Goal: Find contact information: Find contact information

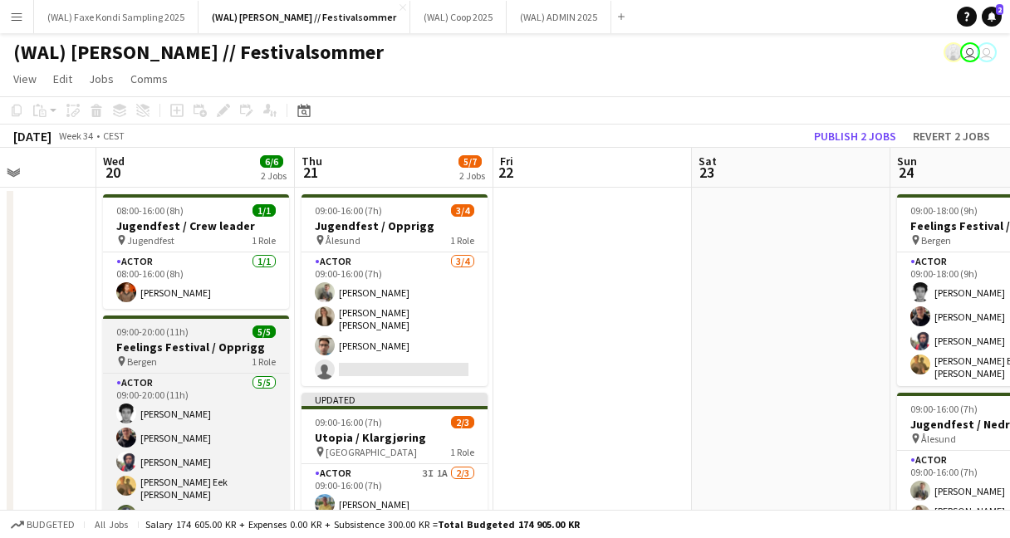
click at [184, 341] on h3 "Feelings Festival / Opprigg" at bounding box center [196, 347] width 186 height 15
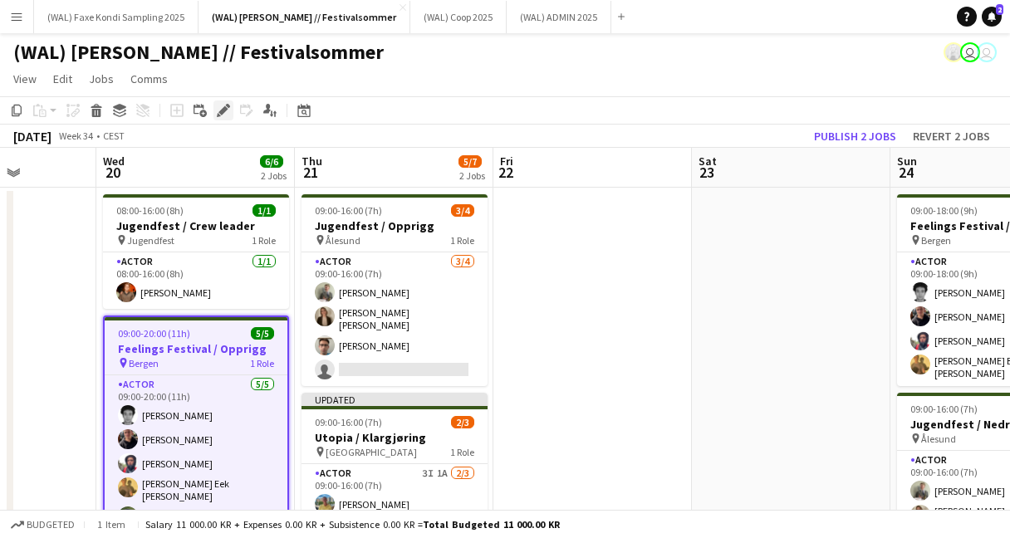
click at [227, 111] on icon "Edit" at bounding box center [223, 110] width 13 height 13
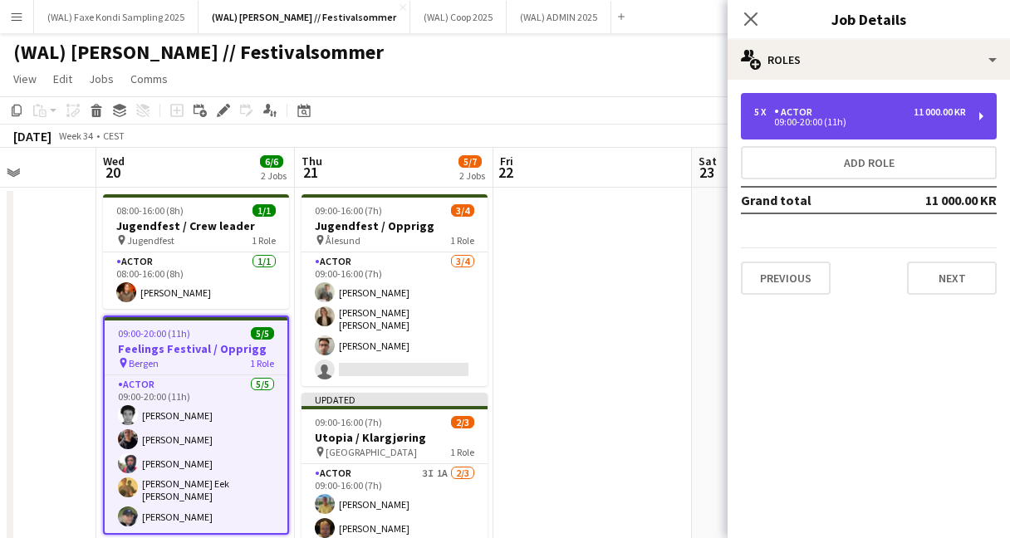
click at [765, 112] on div "5 x" at bounding box center [764, 112] width 20 height 12
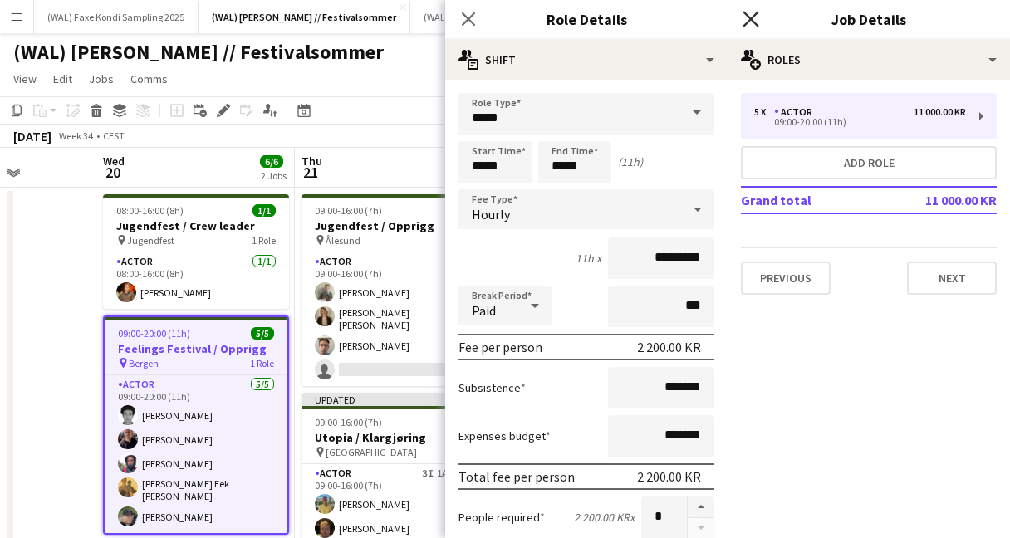
click at [749, 22] on icon "Close pop-in" at bounding box center [750, 19] width 16 height 16
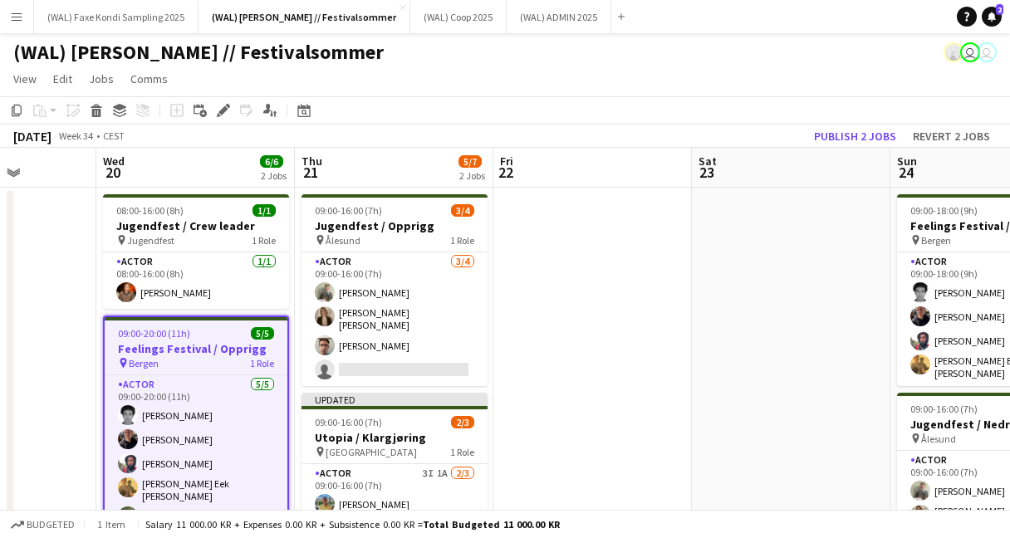
click at [626, 81] on app-page-menu "View Day view expanded Day view collapsed Month view Date picker Jump to today …" at bounding box center [505, 81] width 1010 height 32
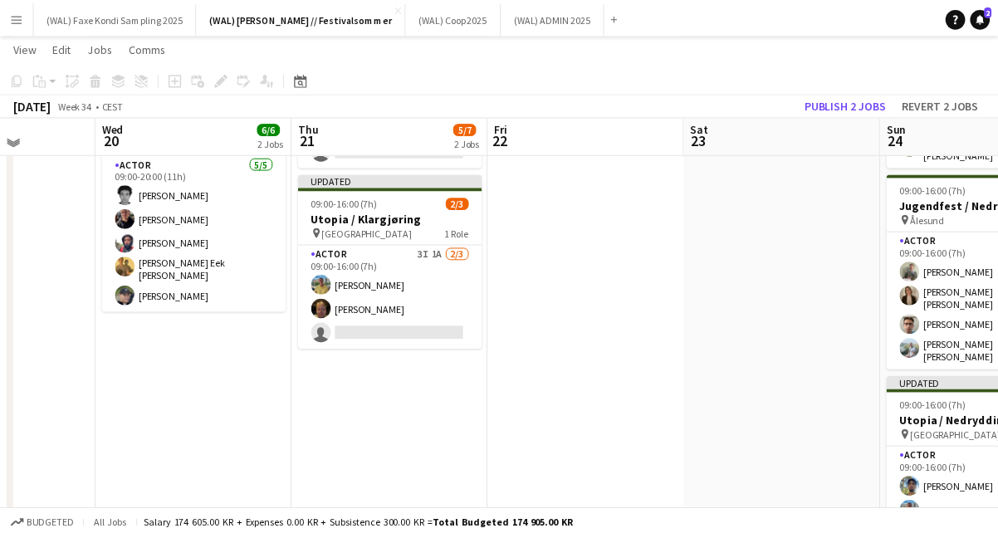
scroll to position [225, 0]
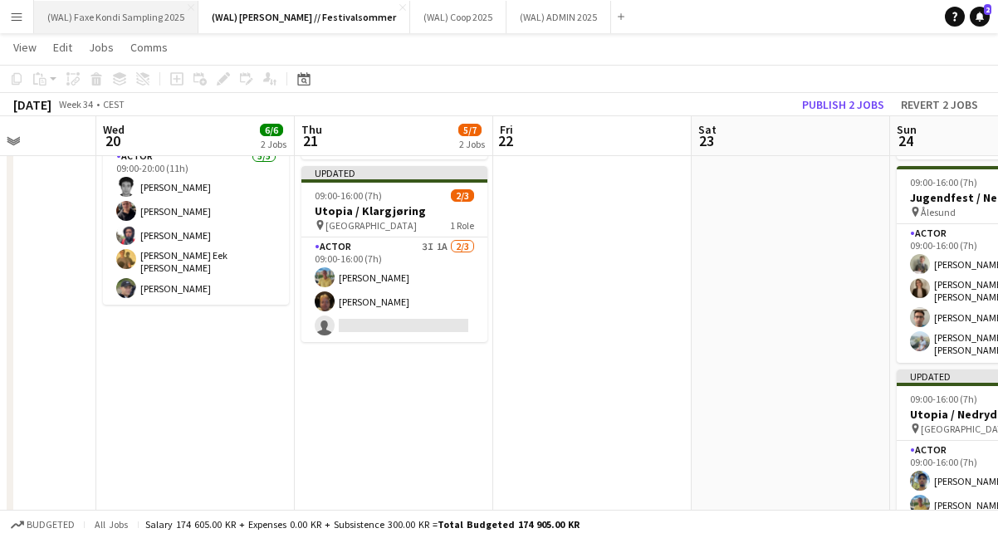
click at [127, 12] on button "(WAL) Faxe Kondi Sampling 2025 Close" at bounding box center [116, 17] width 164 height 32
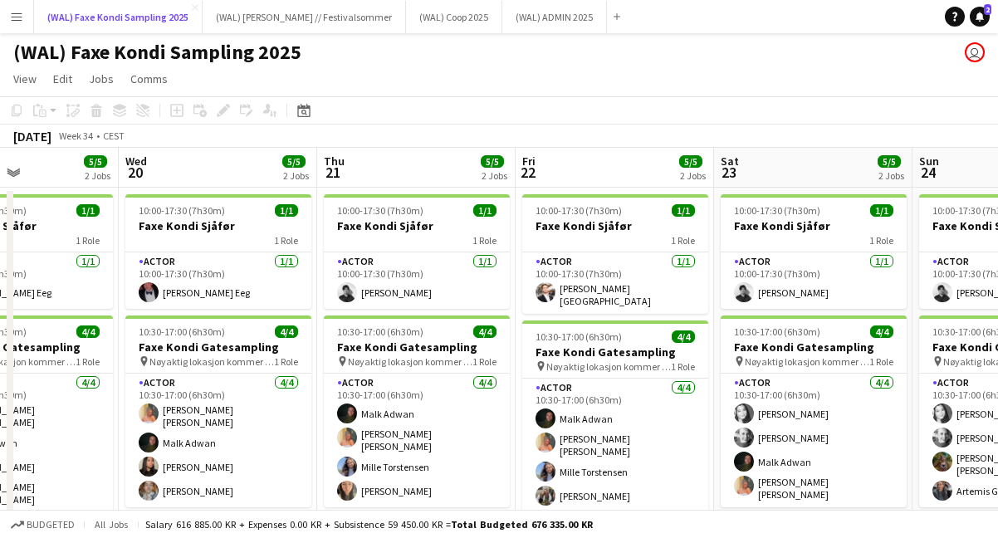
scroll to position [0, 488]
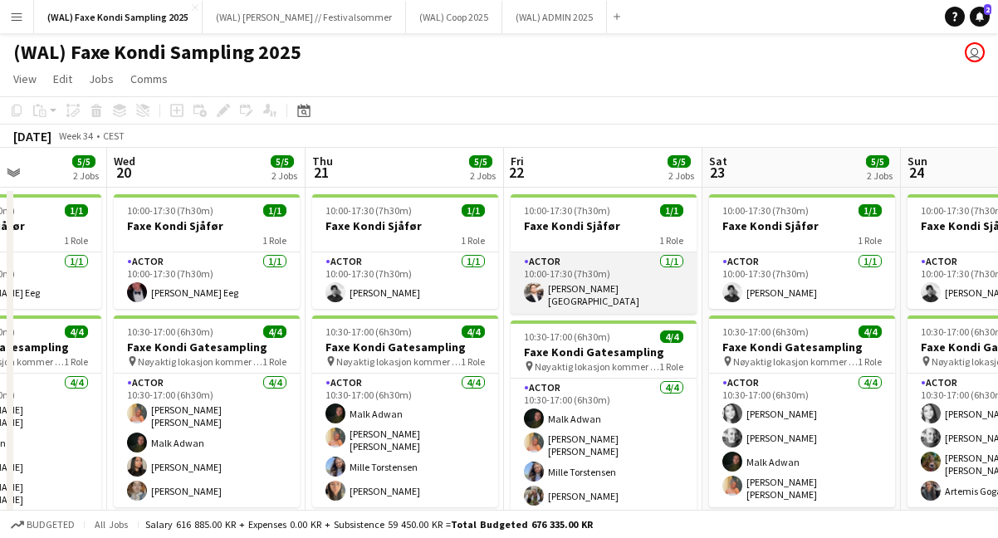
click at [614, 288] on app-card-role "Actor 1/1 10:00-17:30 (7h30m) Hans Torstein Lærum" at bounding box center [604, 282] width 186 height 61
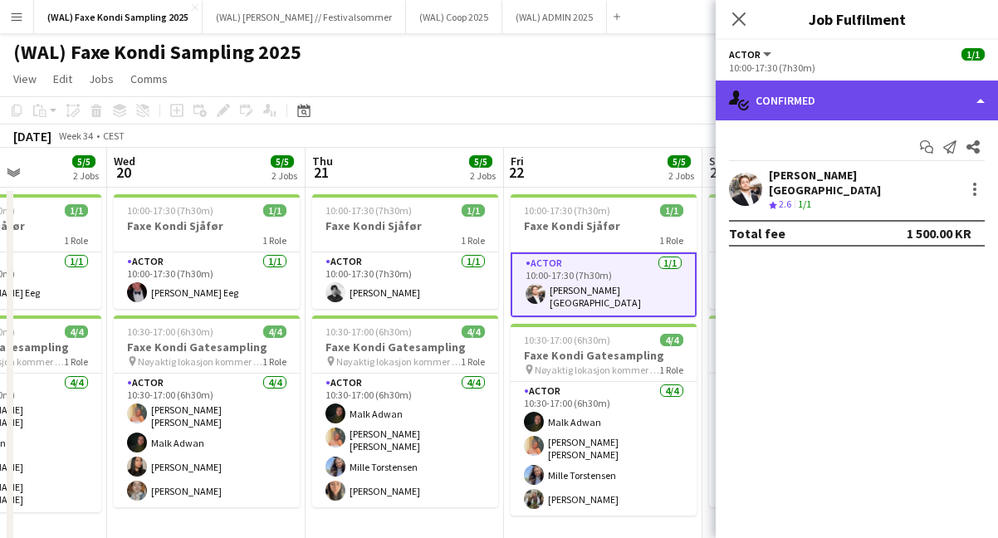
click at [888, 86] on div "single-neutral-actions-check-2 Confirmed" at bounding box center [857, 101] width 282 height 40
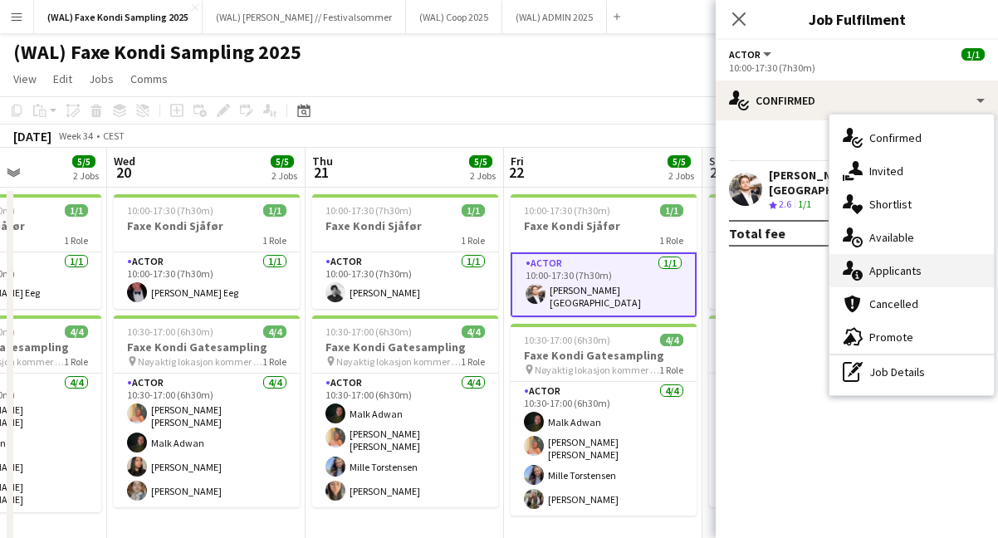
click at [908, 266] on div "single-neutral-actions-information Applicants" at bounding box center [911, 270] width 164 height 33
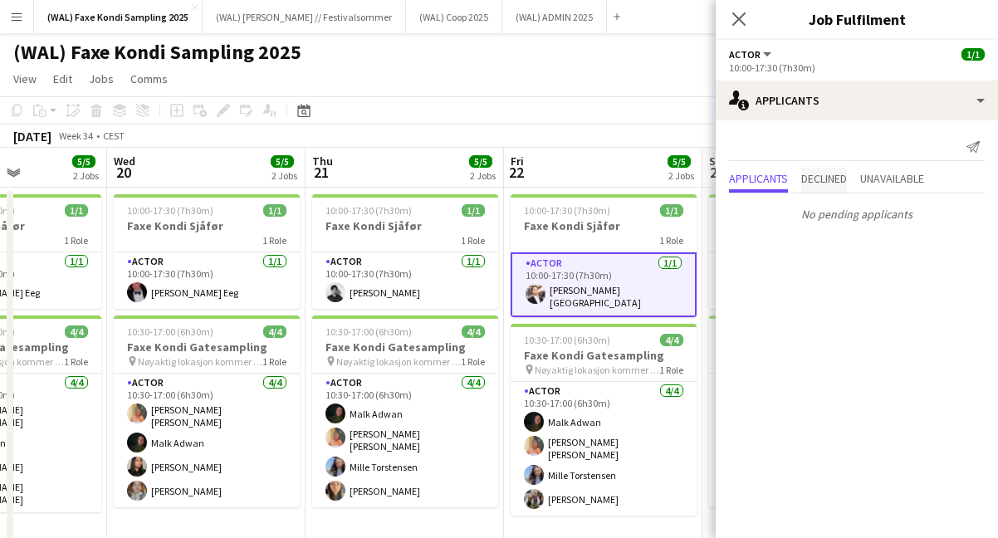
click at [844, 190] on span "Declined" at bounding box center [824, 180] width 46 height 25
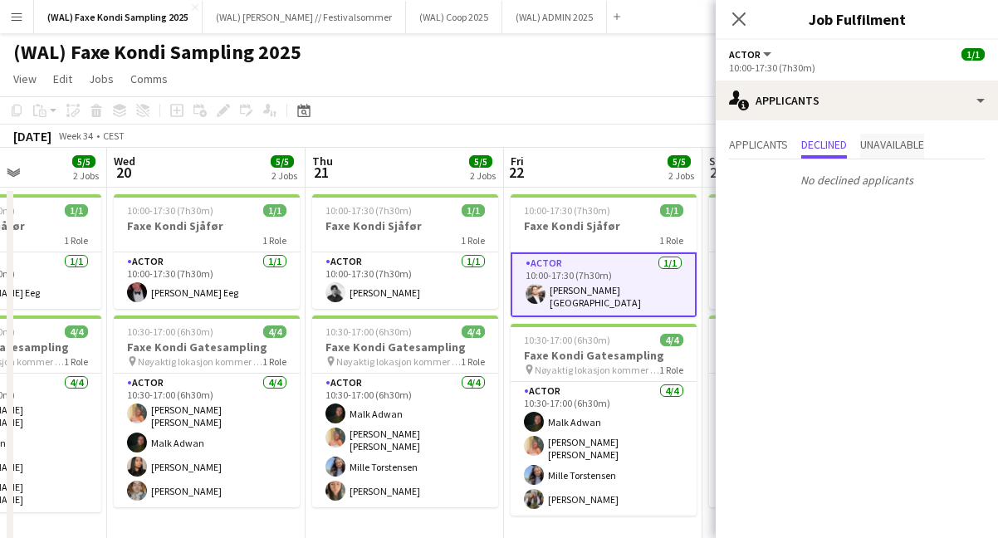
click at [879, 136] on span "Unavailable" at bounding box center [892, 146] width 64 height 25
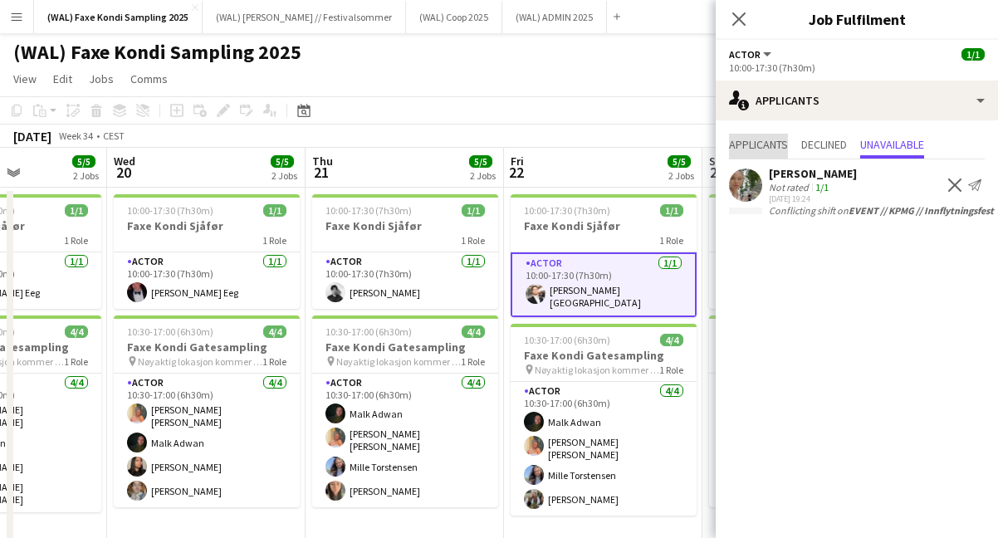
click at [752, 144] on span "Applicants" at bounding box center [758, 145] width 59 height 12
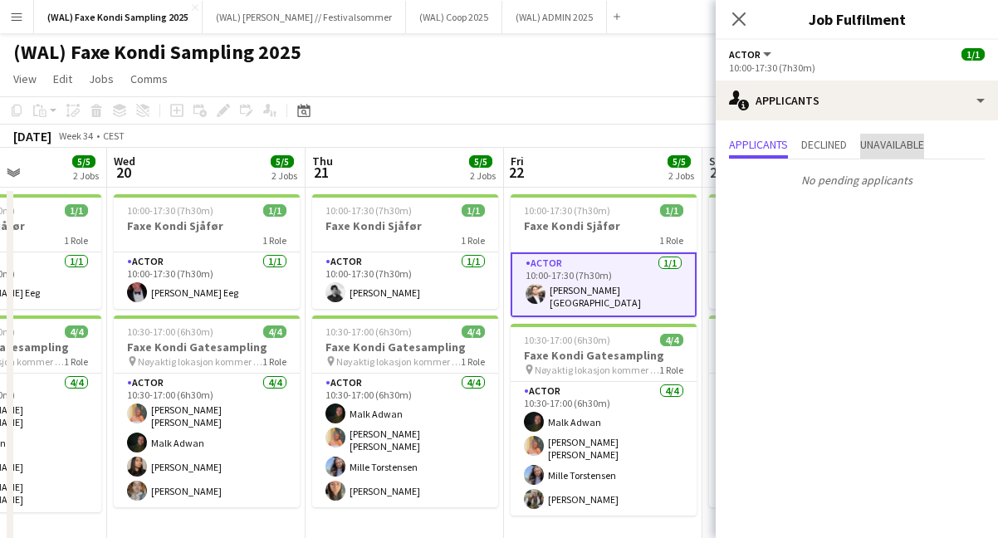
click at [915, 142] on span "Unavailable" at bounding box center [892, 145] width 64 height 12
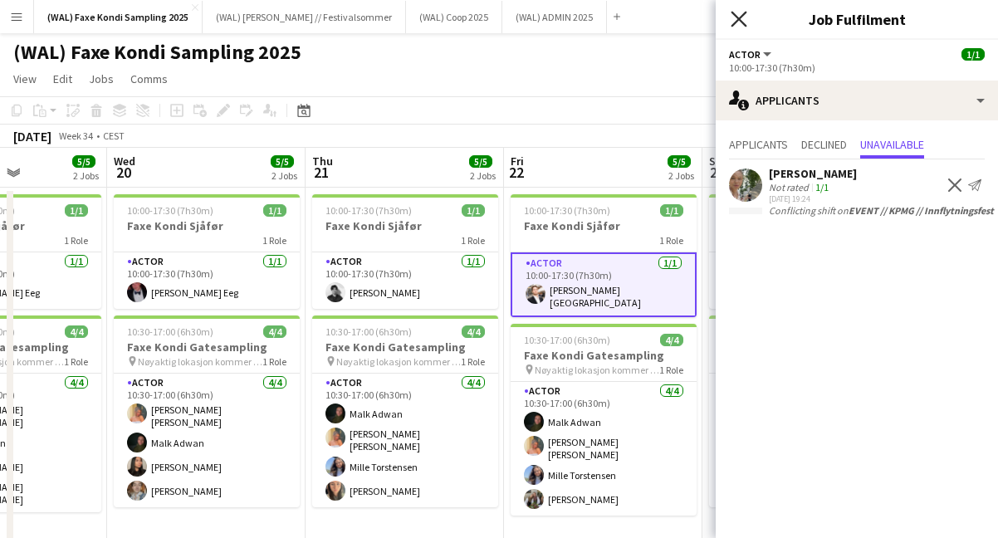
click at [738, 12] on icon "Close pop-in" at bounding box center [739, 19] width 16 height 16
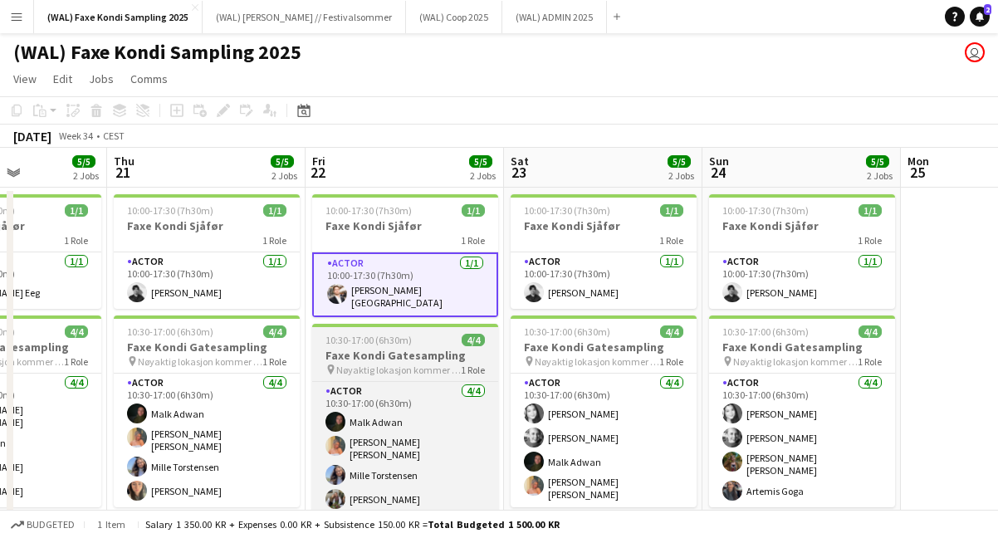
scroll to position [0, 472]
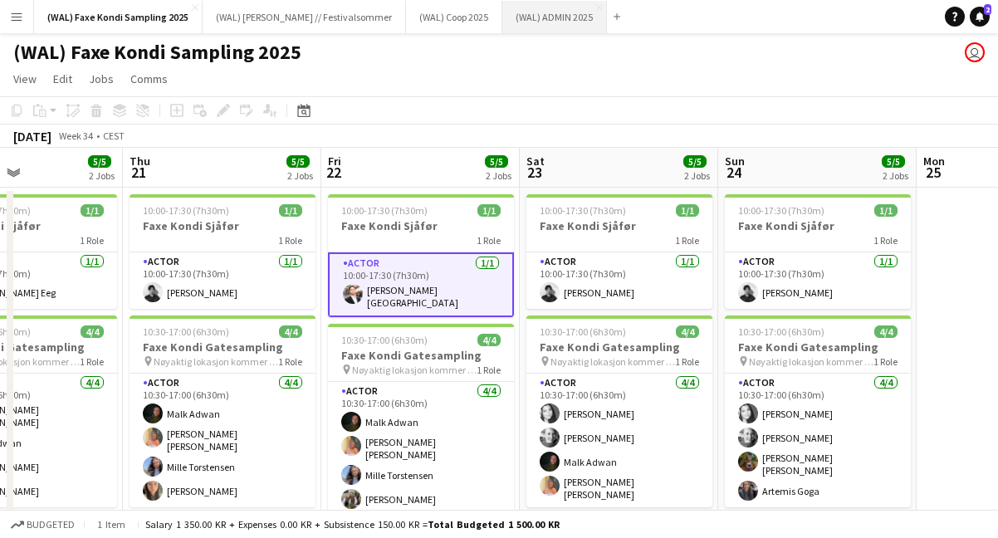
click at [526, 21] on button "(WAL) ADMIN 2025 Close" at bounding box center [554, 17] width 105 height 32
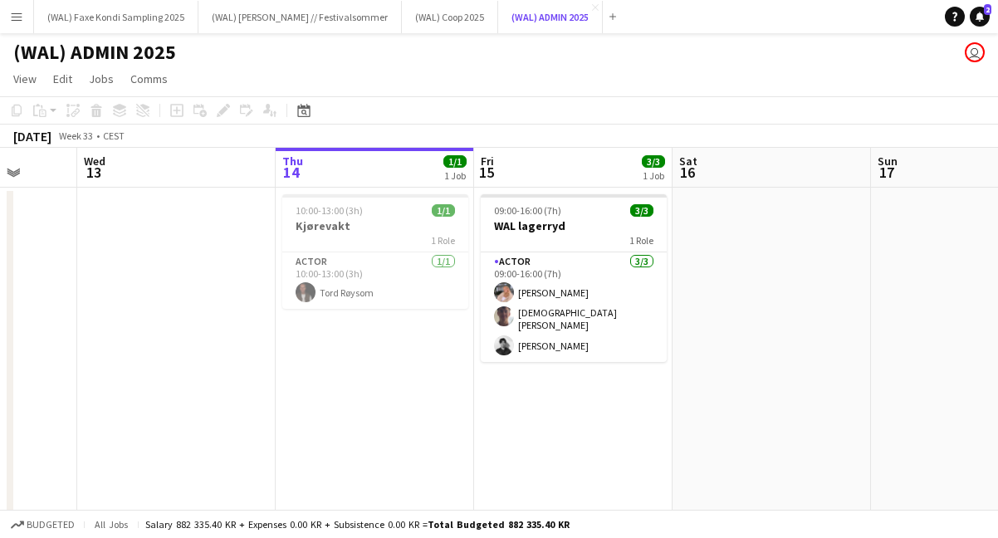
scroll to position [0, 506]
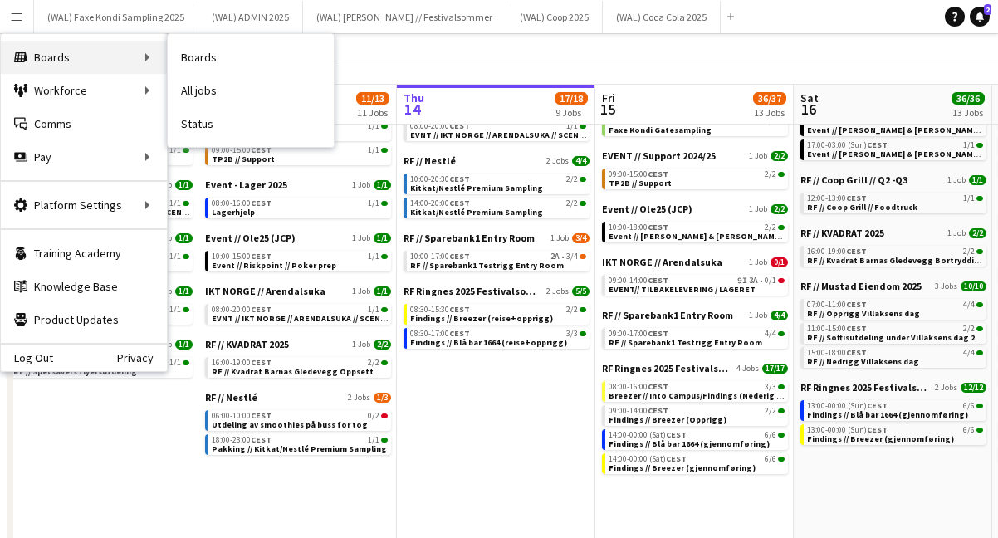
scroll to position [0, 465]
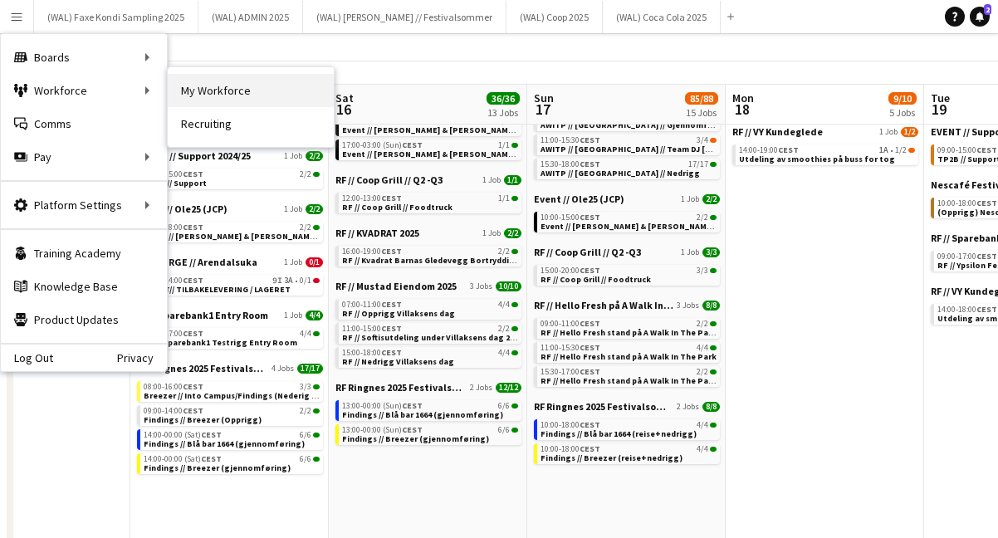
click at [215, 82] on link "My Workforce" at bounding box center [251, 90] width 166 height 33
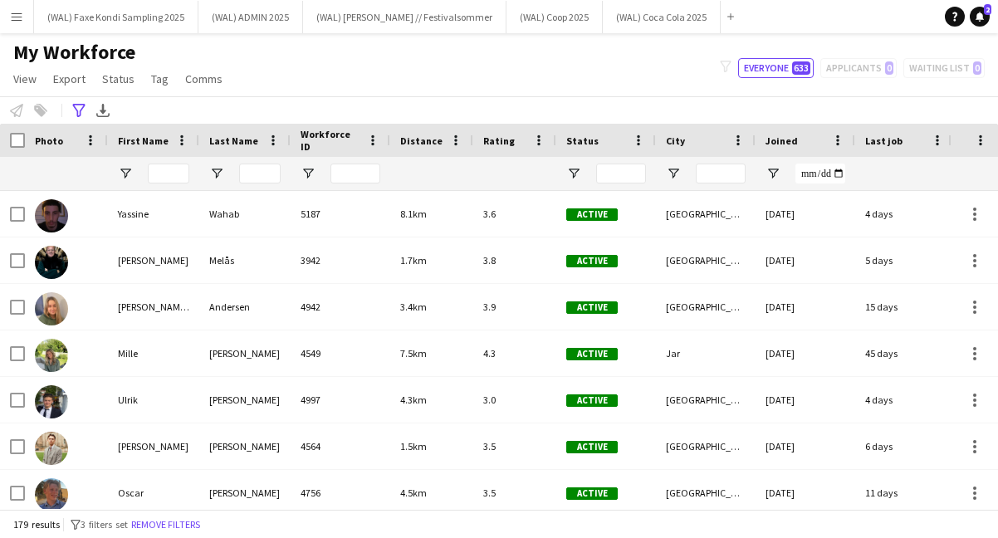
click at [193, 535] on div "179 results filter-1 3 filters set Remove filters" at bounding box center [499, 524] width 998 height 28
click at [193, 528] on button "Remove filters" at bounding box center [166, 525] width 76 height 18
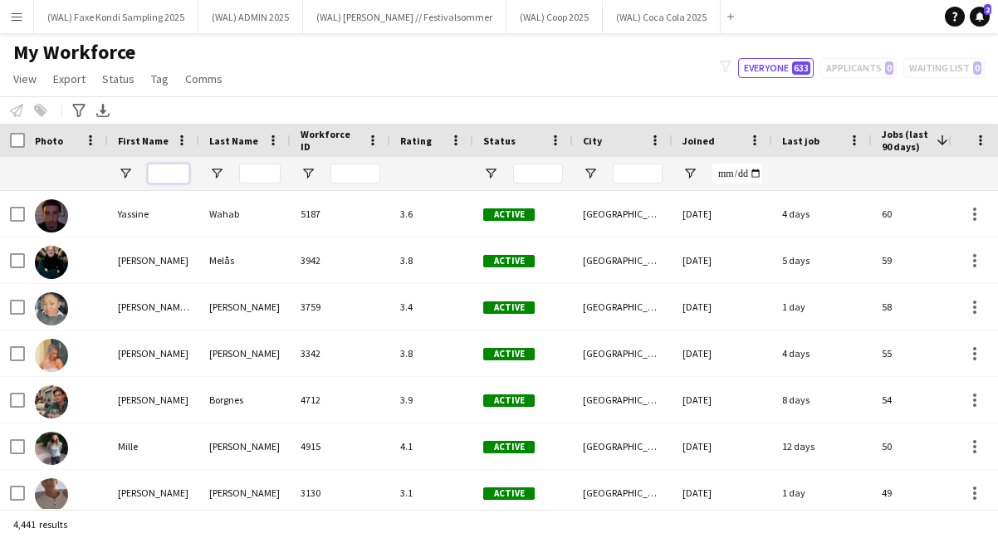
click at [162, 174] on input "First Name Filter Input" at bounding box center [169, 174] width 42 height 20
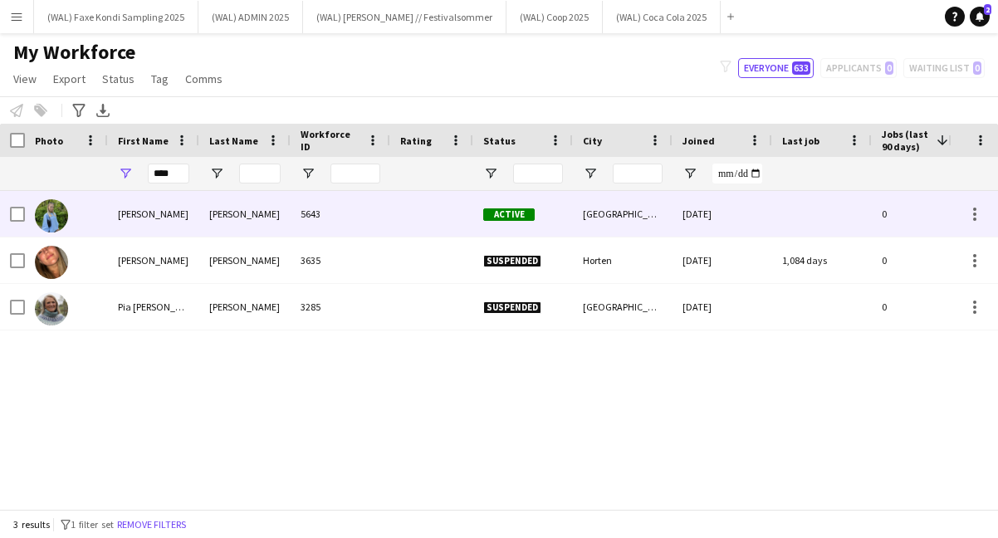
click at [265, 208] on div "[PERSON_NAME]" at bounding box center [244, 214] width 91 height 46
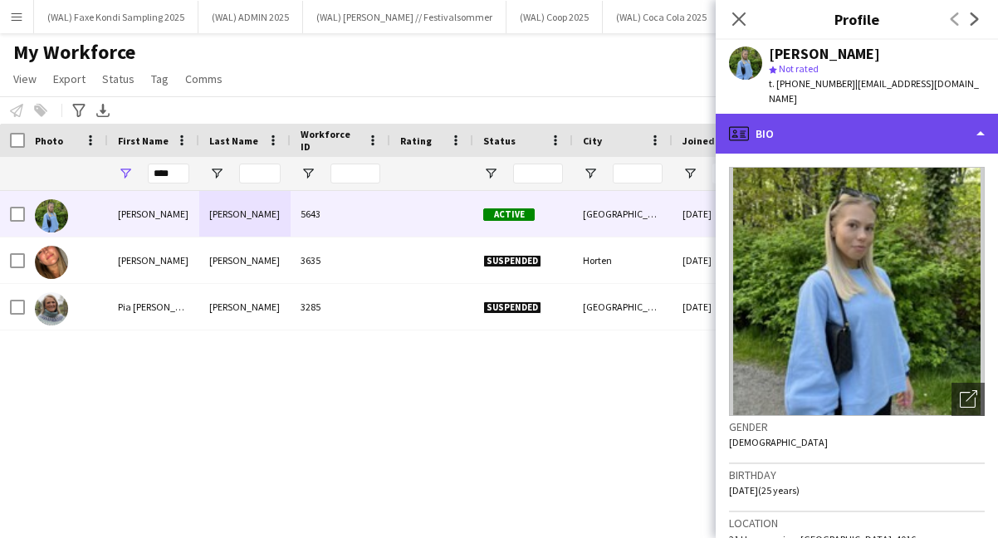
click at [839, 135] on div "profile Bio" at bounding box center [857, 134] width 282 height 40
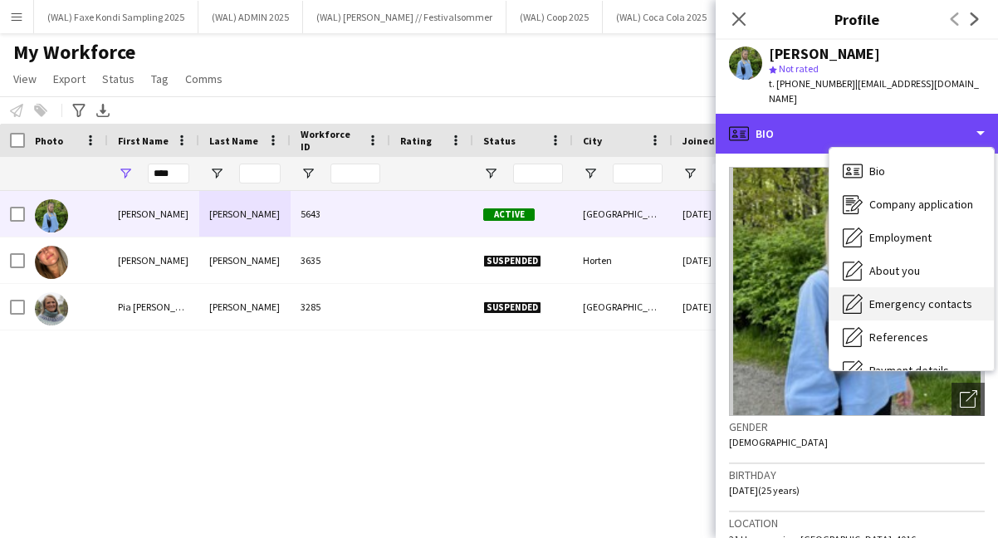
scroll to position [156, 0]
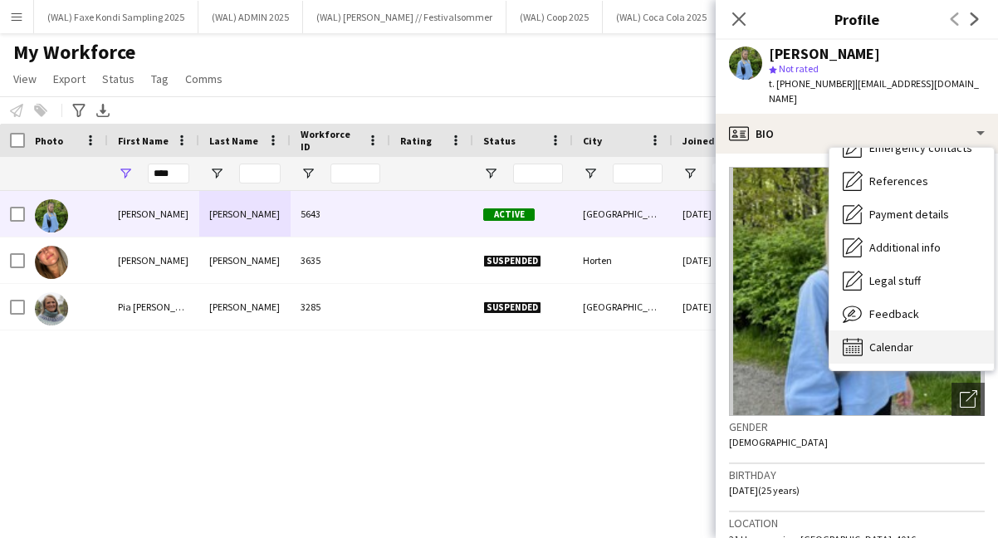
click at [916, 330] on div "Calendar Calendar" at bounding box center [911, 346] width 164 height 33
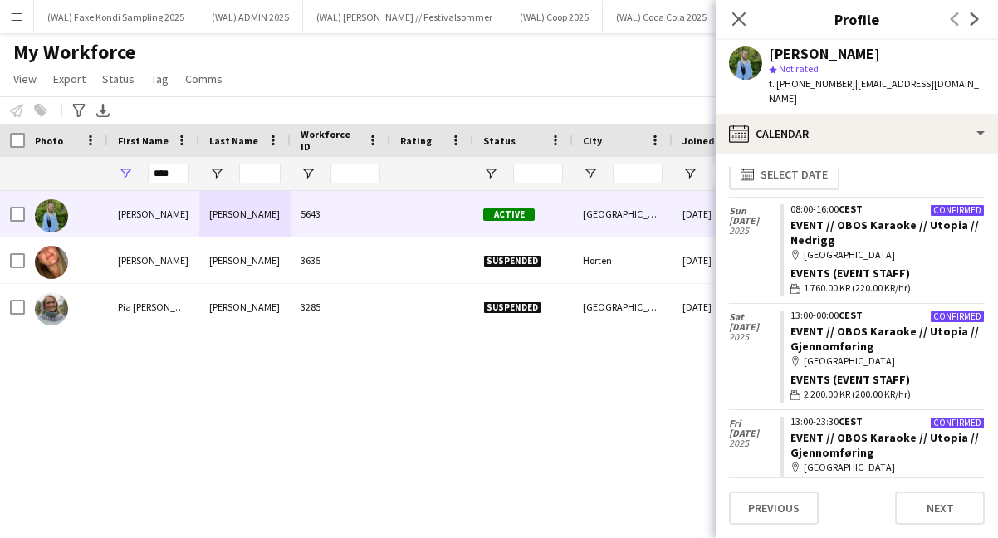
scroll to position [8, 0]
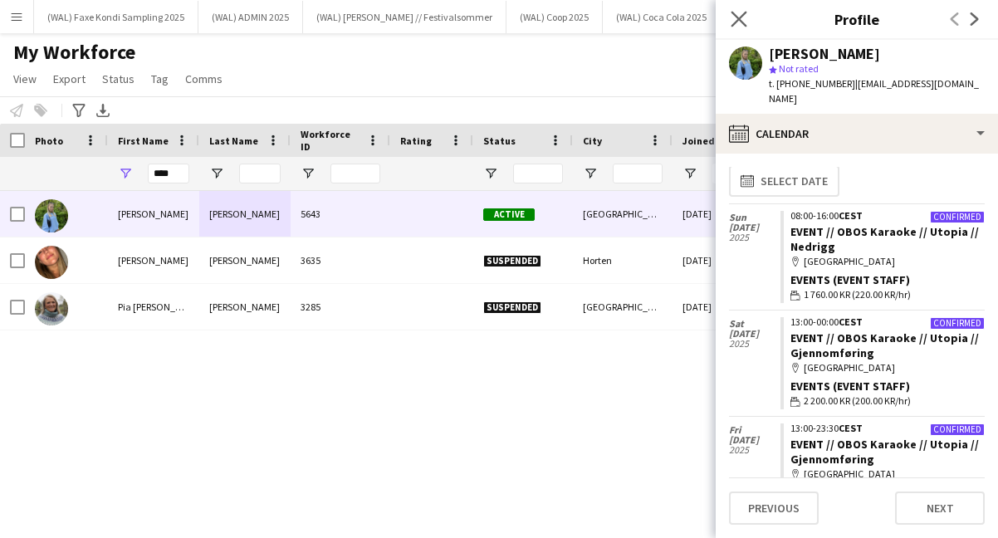
click at [730, 20] on app-icon "Close pop-in" at bounding box center [739, 19] width 24 height 24
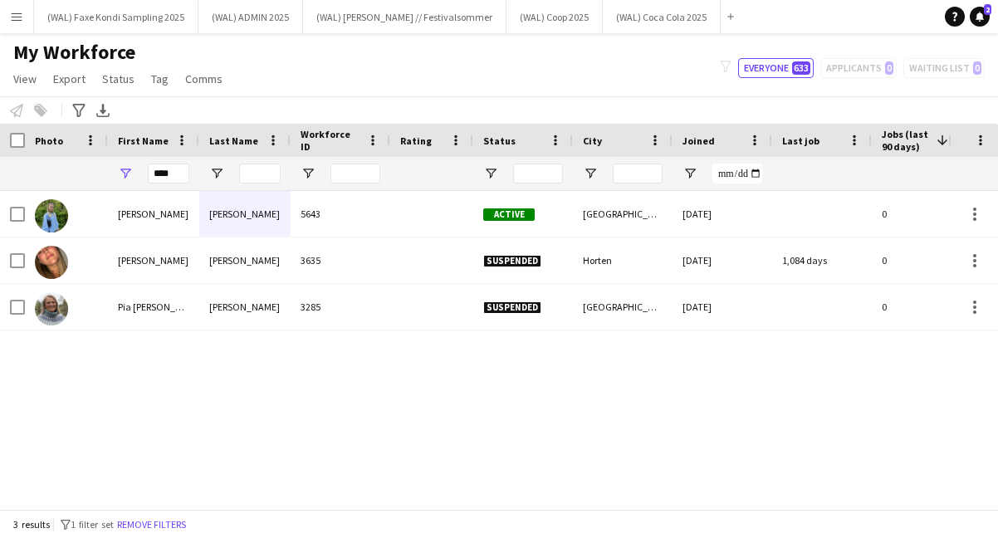
click at [19, 20] on app-icon "Menu" at bounding box center [16, 16] width 13 height 13
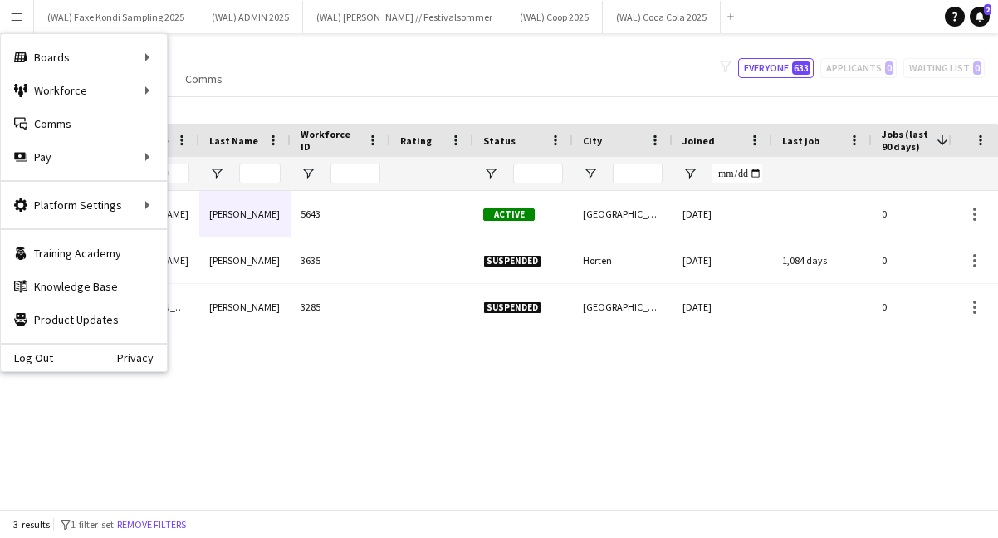
click at [309, 90] on div "My Workforce View Views Default view New view Update view Delete view Edit name…" at bounding box center [499, 68] width 998 height 56
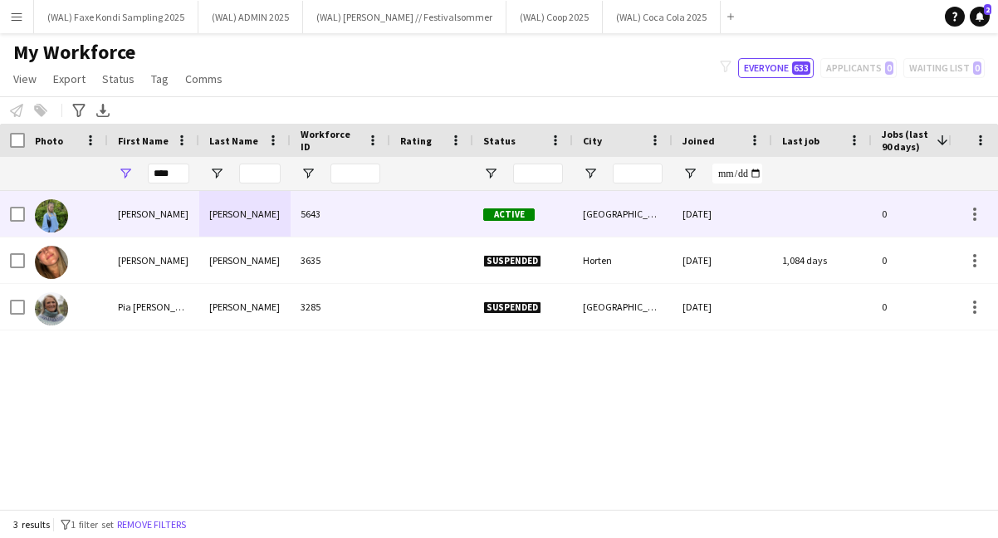
click at [176, 191] on div "[PERSON_NAME]" at bounding box center [153, 214] width 91 height 46
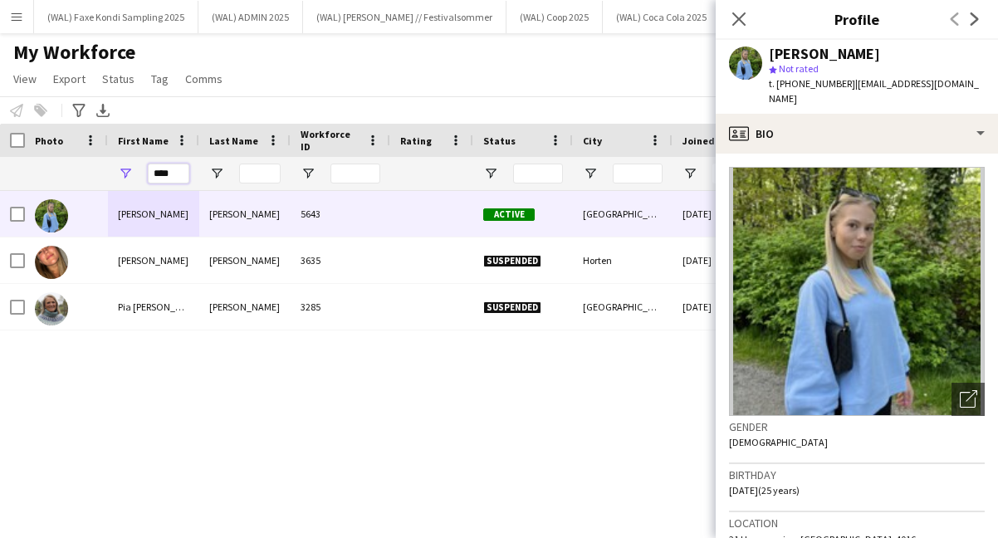
click at [176, 176] on input "***" at bounding box center [169, 174] width 42 height 20
type input "*"
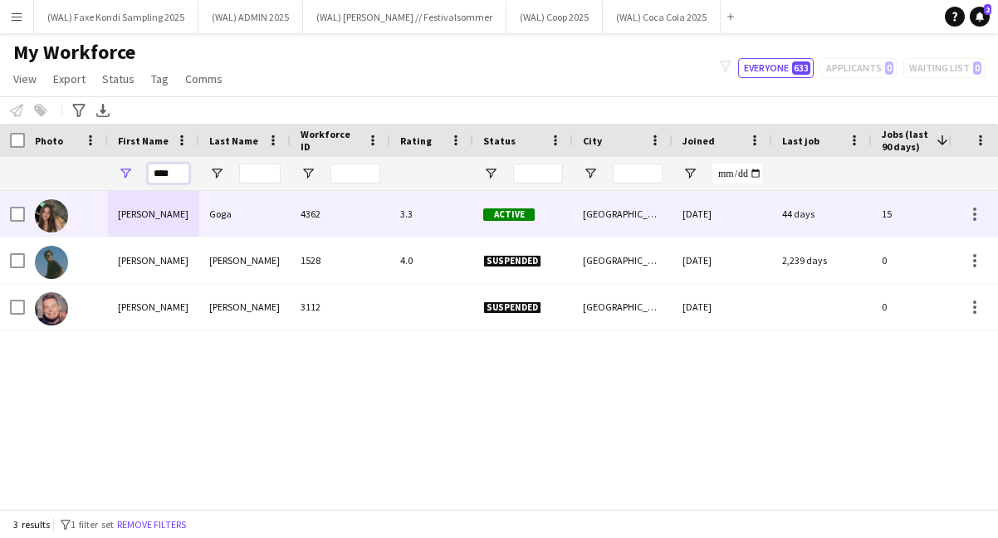
type input "****"
click at [251, 232] on div "Goga" at bounding box center [244, 214] width 91 height 46
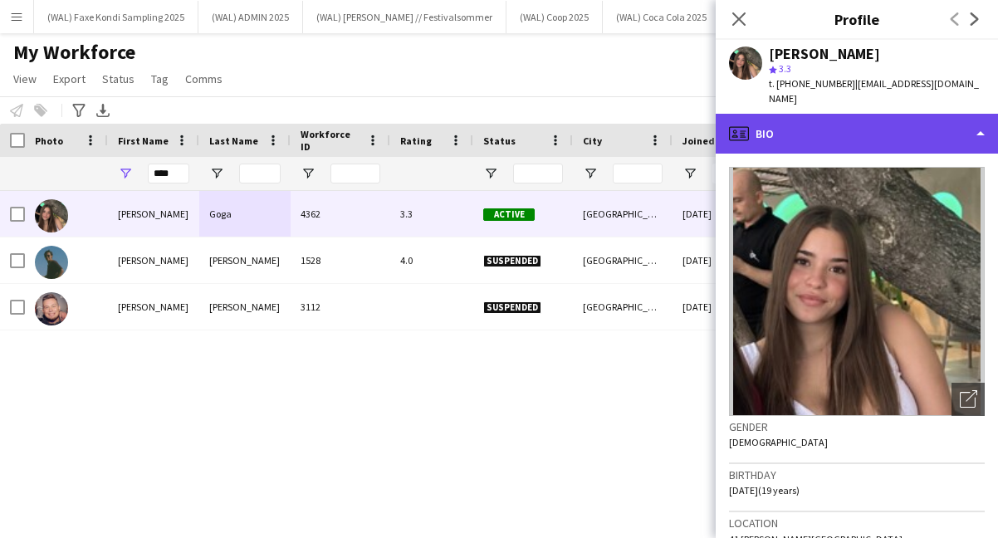
click at [834, 128] on div "profile Bio" at bounding box center [857, 134] width 282 height 40
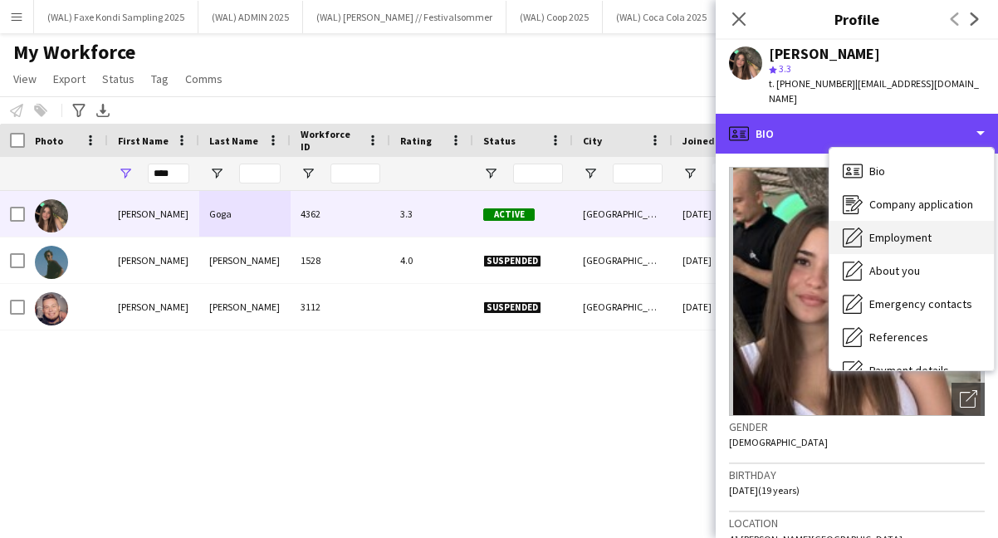
scroll to position [156, 0]
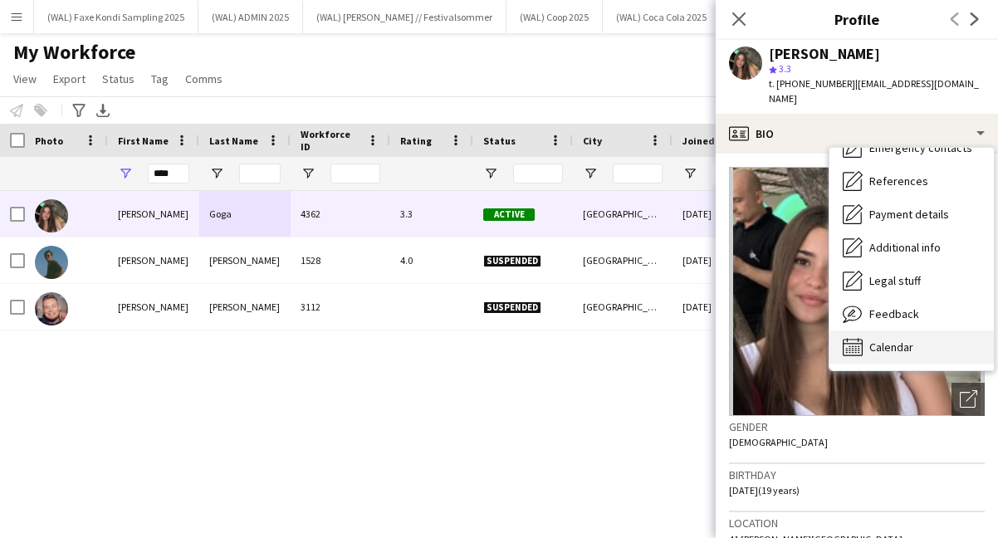
click at [873, 340] on span "Calendar" at bounding box center [891, 347] width 44 height 15
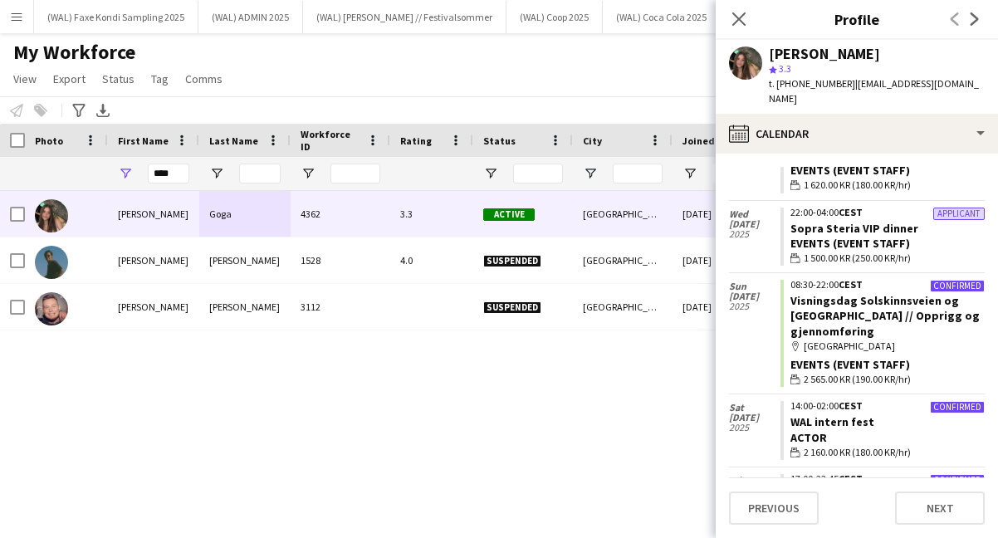
scroll to position [907, 0]
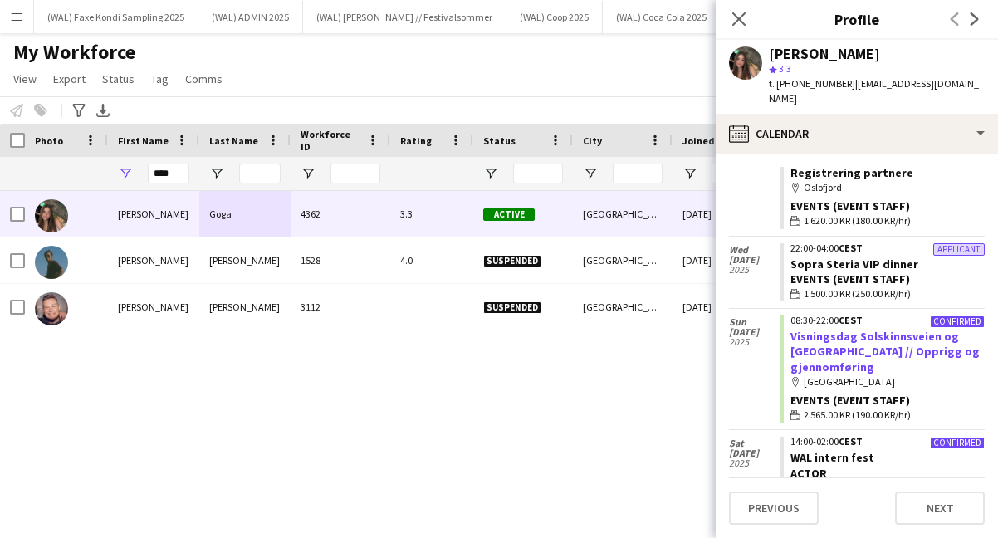
click at [831, 329] on link "Visningsdag Solskinnsveien og [GEOGRAPHIC_DATA] // Opprigg og gjennomføring" at bounding box center [884, 351] width 189 height 45
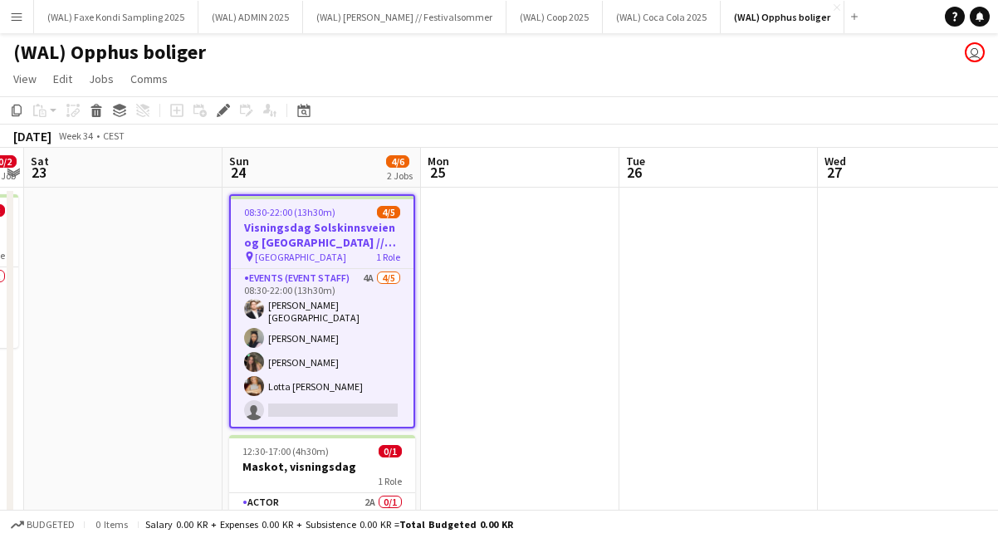
click at [400, 68] on app-page-menu "View Day view expanded Day view collapsed Month view Date picker Jump to today …" at bounding box center [499, 81] width 998 height 32
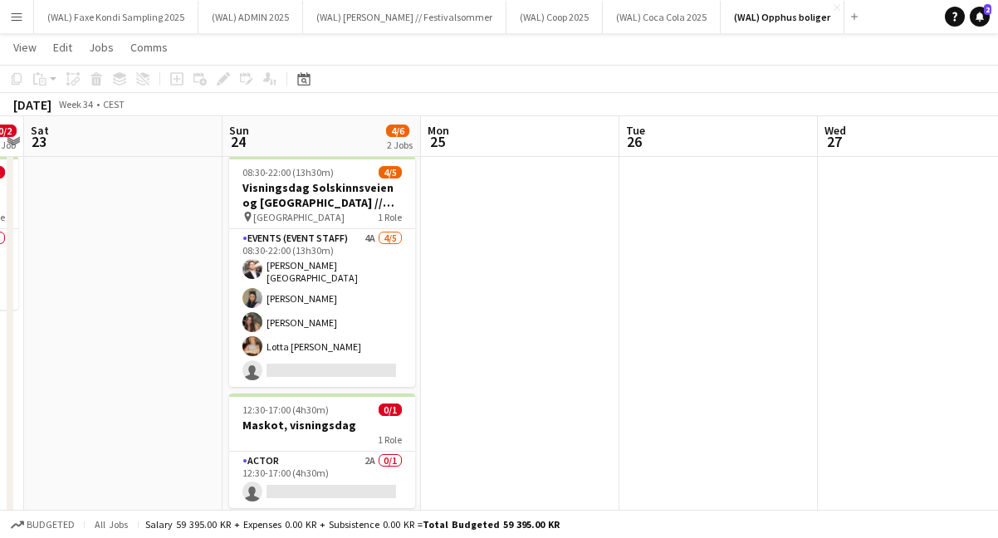
scroll to position [37, 0]
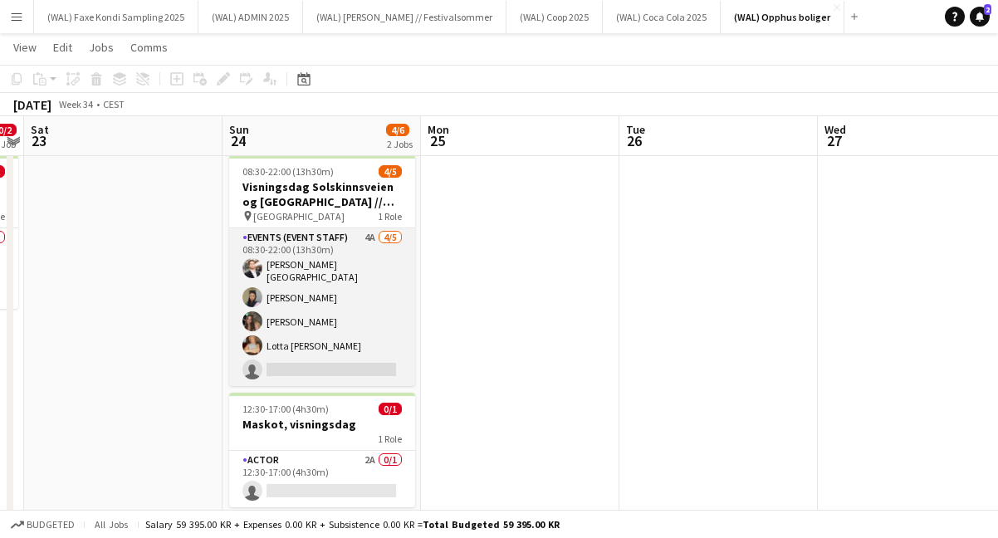
click at [314, 259] on app-card-role "Events (Event Staff) 4A 4/5 08:30-22:00 (13h30m) Hans Torstein Lærum Ranim Adwa…" at bounding box center [322, 307] width 186 height 158
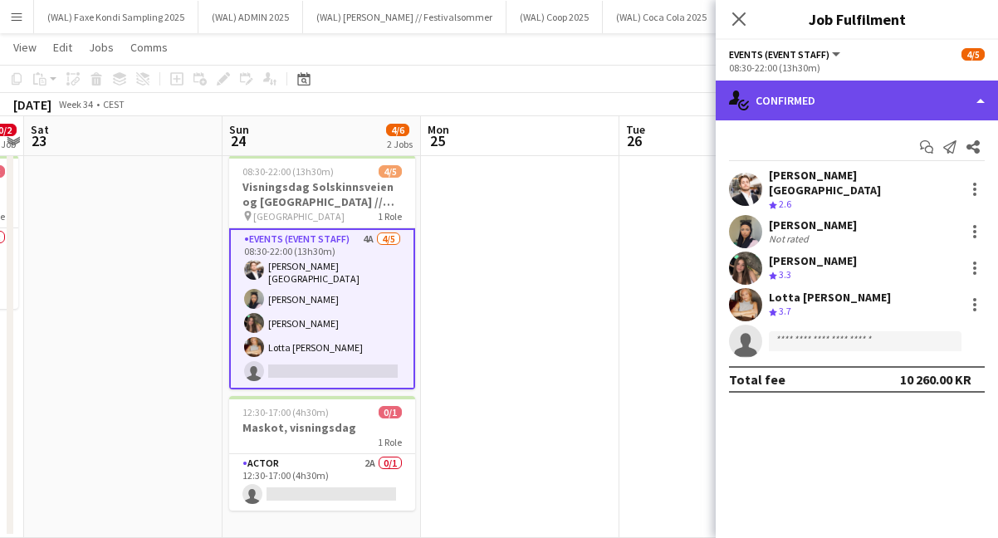
click at [803, 112] on div "single-neutral-actions-check-2 Confirmed" at bounding box center [857, 101] width 282 height 40
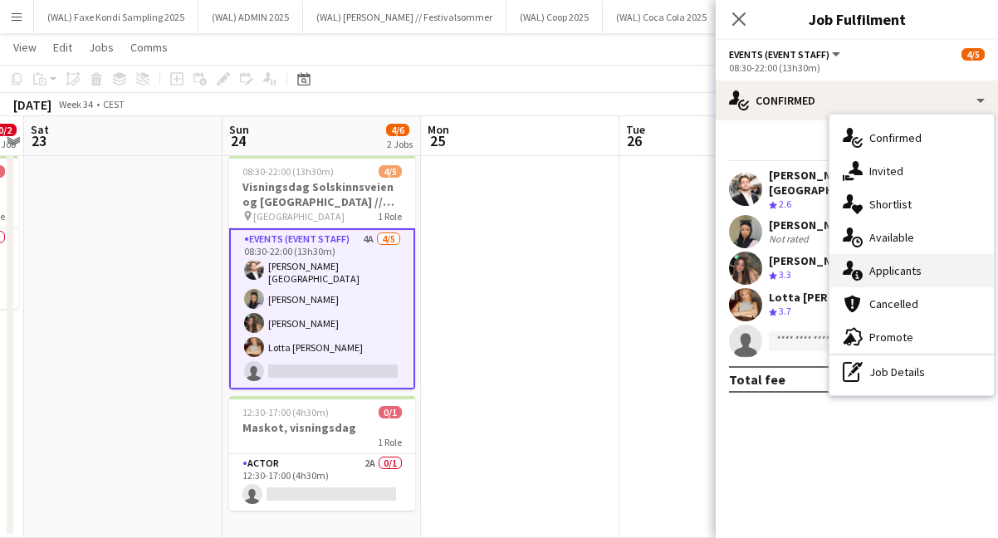
click at [856, 261] on icon "single-neutral-actions-information" at bounding box center [853, 271] width 20 height 20
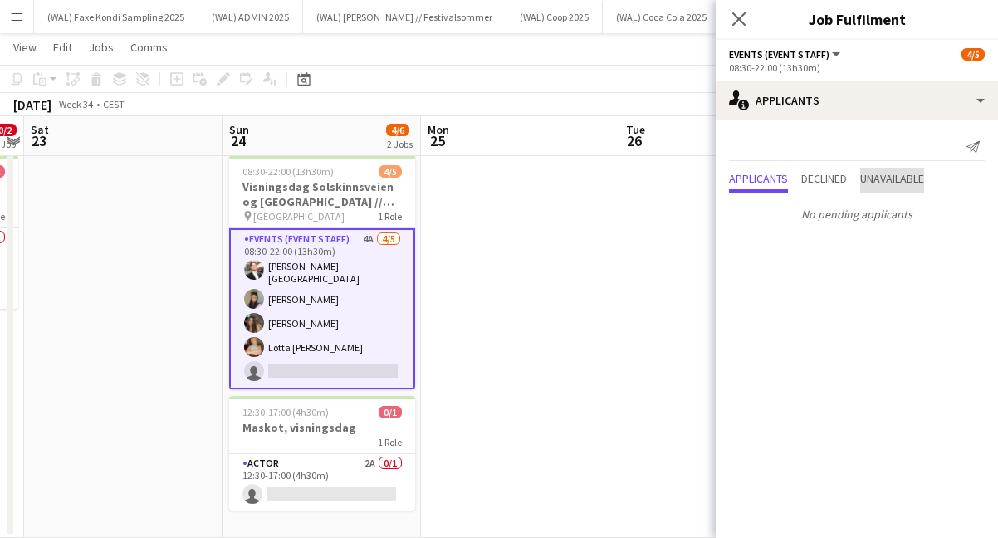
click at [882, 175] on span "Unavailable" at bounding box center [892, 179] width 64 height 12
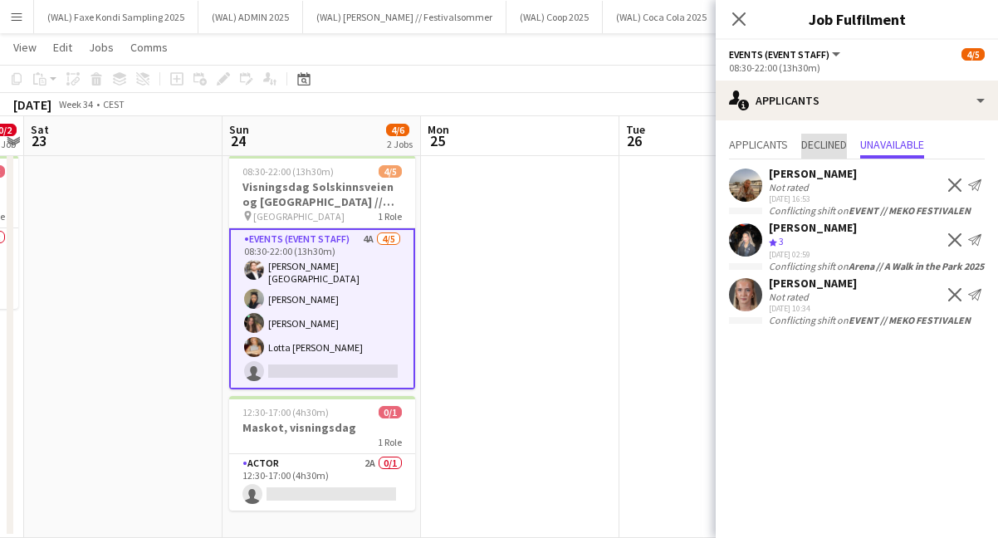
click at [824, 145] on span "Declined" at bounding box center [824, 145] width 46 height 12
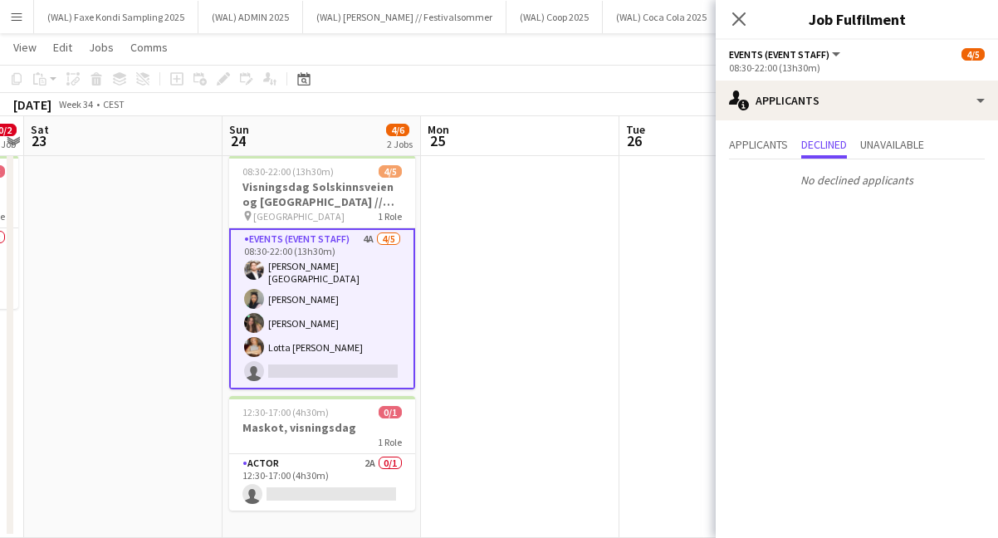
click at [779, 132] on div "Applicants Declined Unavailable No declined applicants" at bounding box center [857, 163] width 282 height 87
click at [772, 147] on span "Applicants" at bounding box center [758, 145] width 59 height 12
click at [741, 15] on icon "Close pop-in" at bounding box center [739, 19] width 16 height 16
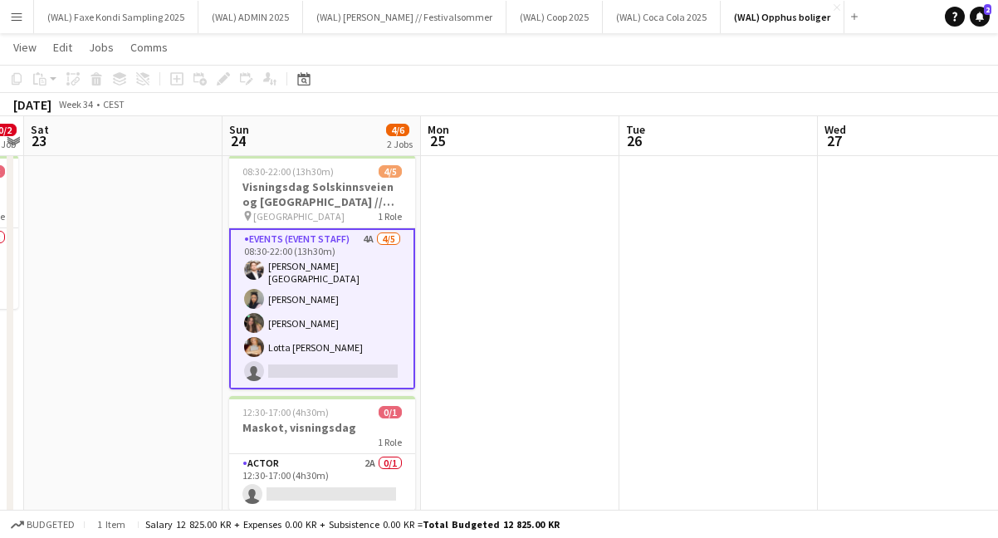
click at [611, 95] on div "August 2025 Week 34 • CEST" at bounding box center [499, 104] width 998 height 23
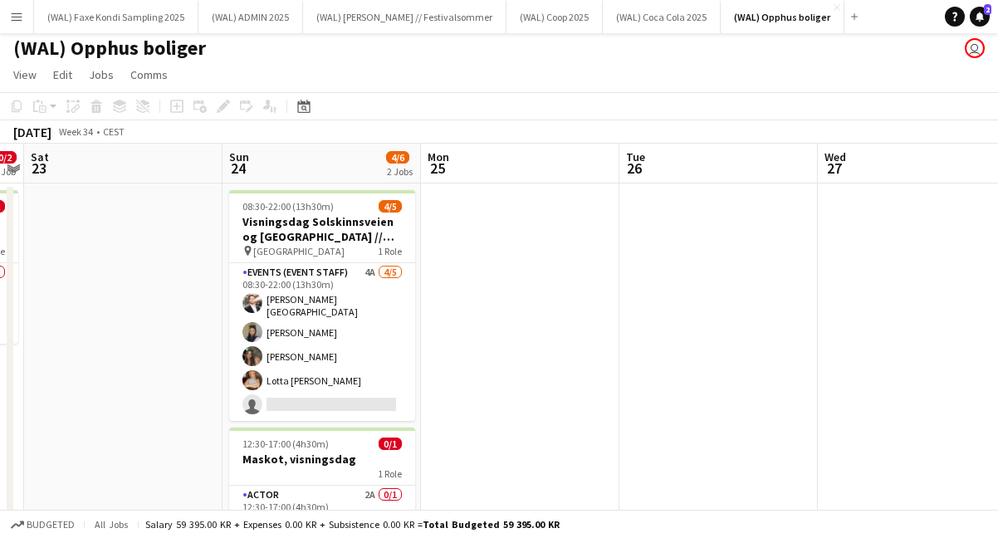
scroll to position [0, 0]
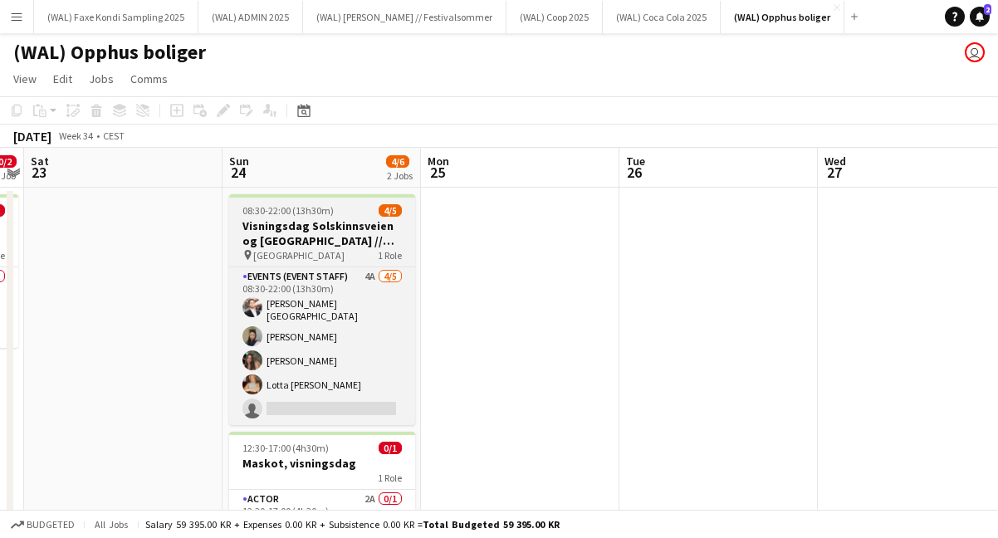
click at [349, 232] on h3 "Visningsdag Solskinnsveien og [GEOGRAPHIC_DATA] // Opprigg og gjennomføring" at bounding box center [322, 233] width 186 height 30
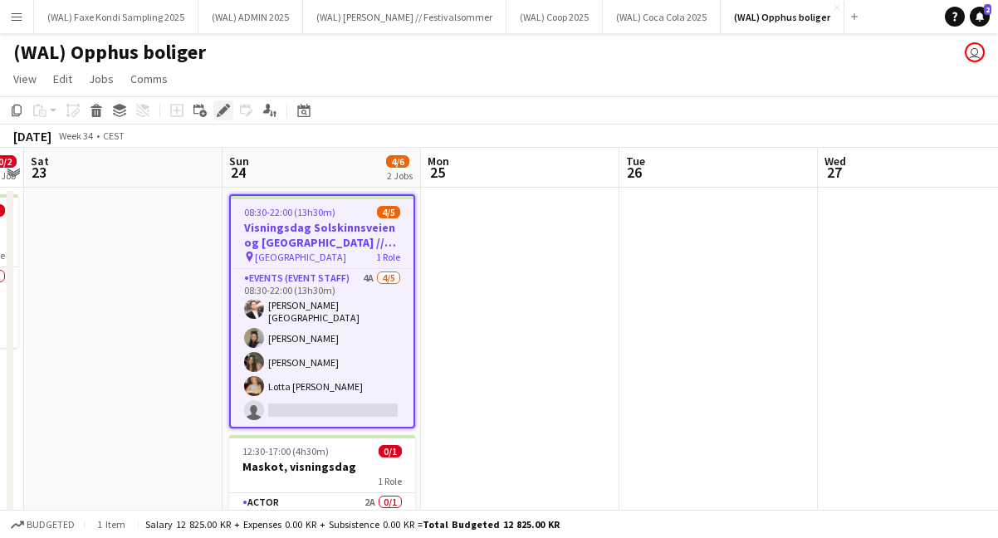
click at [222, 117] on div "Edit" at bounding box center [223, 110] width 20 height 20
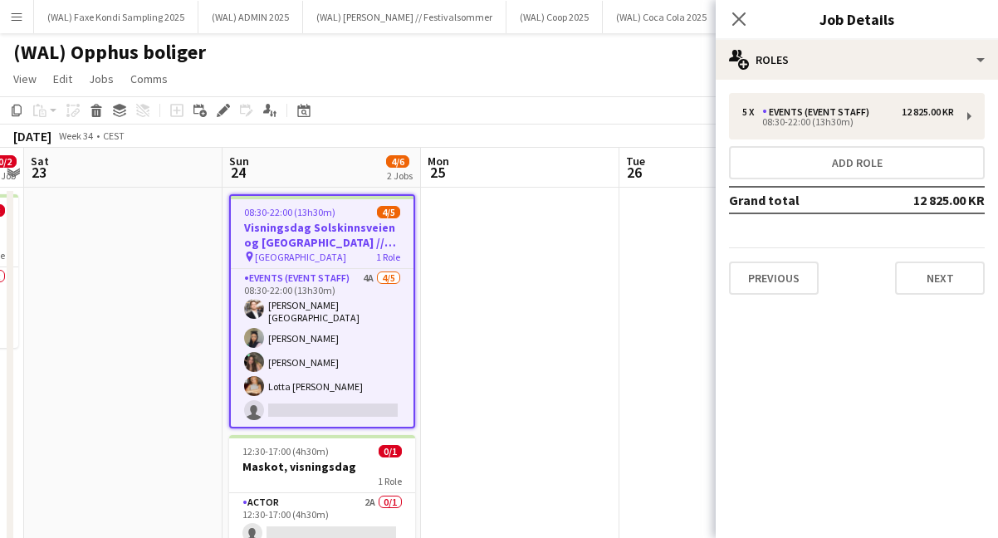
click at [729, 6] on div "Close pop-in" at bounding box center [739, 19] width 46 height 38
click at [730, 25] on app-icon "Close pop-in" at bounding box center [739, 19] width 24 height 24
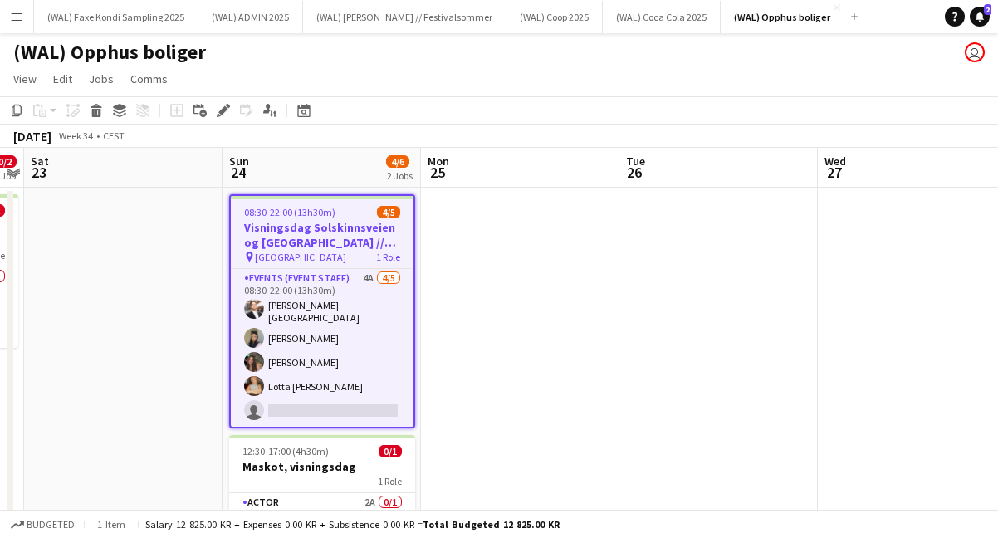
click at [668, 65] on app-page-menu "View Day view expanded Day view collapsed Month view Date picker Jump to today …" at bounding box center [499, 81] width 998 height 32
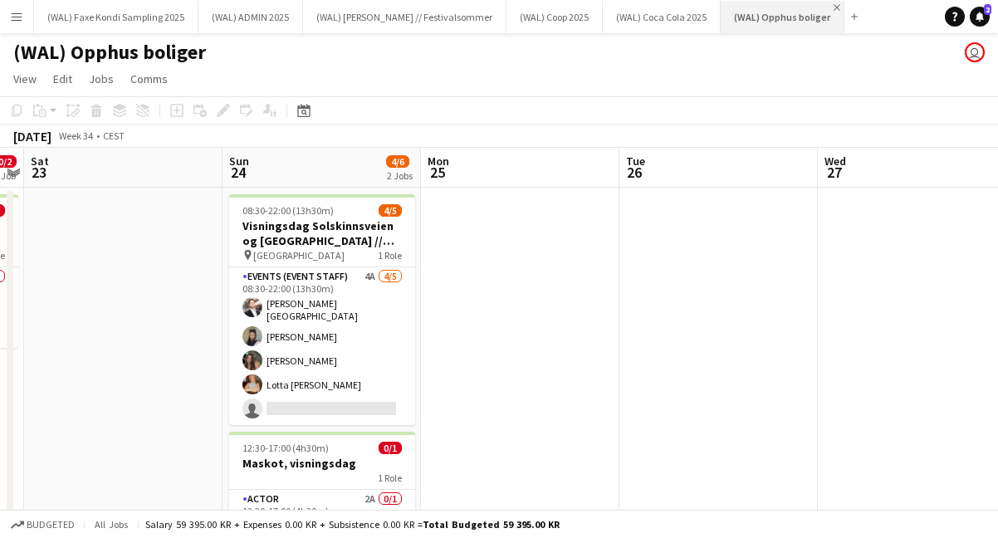
click at [834, 6] on app-icon "Close" at bounding box center [837, 7] width 7 height 7
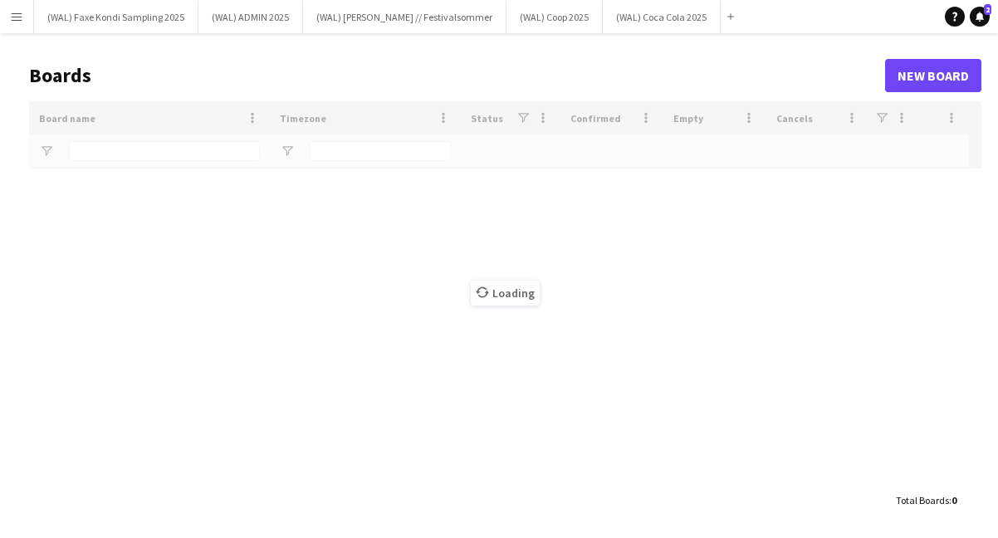
type input "***"
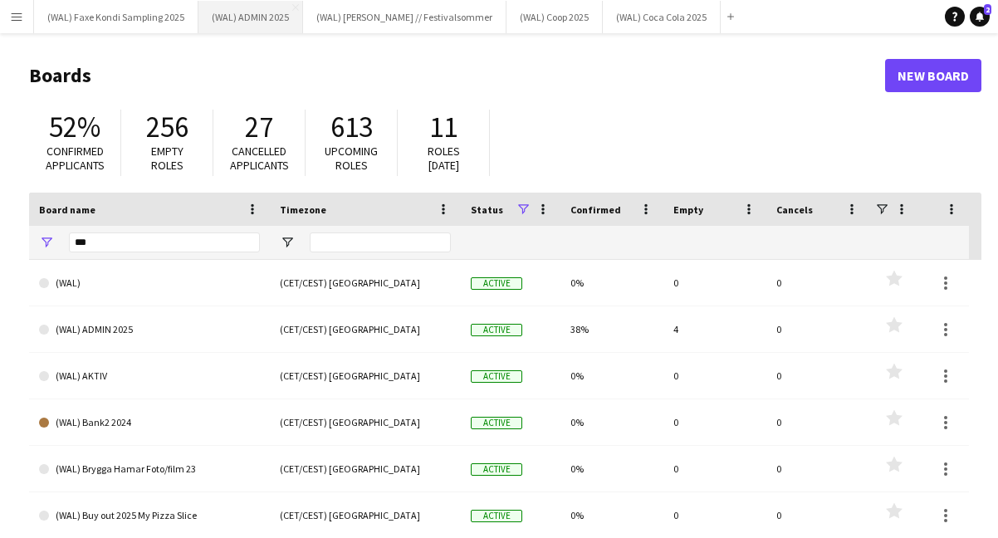
click at [251, 17] on button "(WAL) ADMIN 2025 Close" at bounding box center [250, 17] width 105 height 32
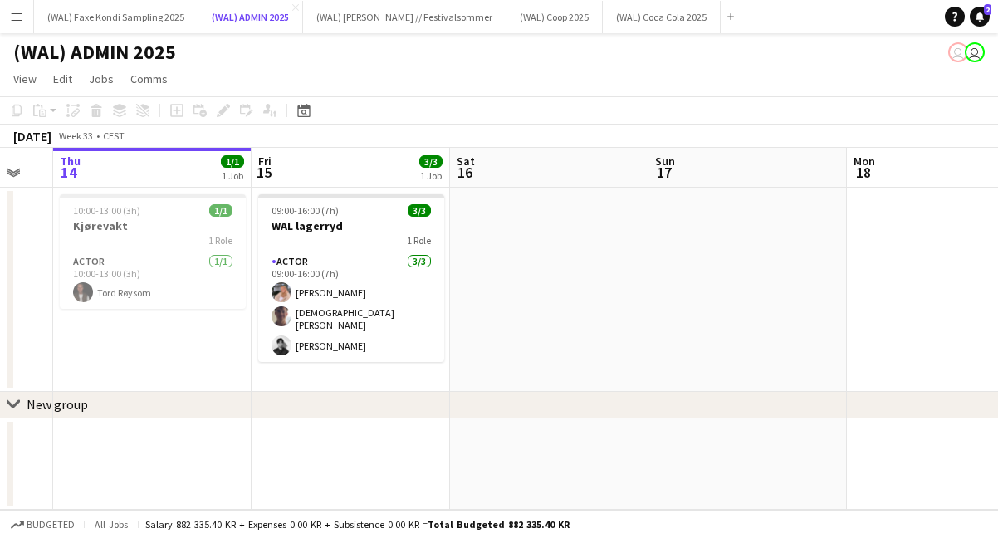
scroll to position [0, 533]
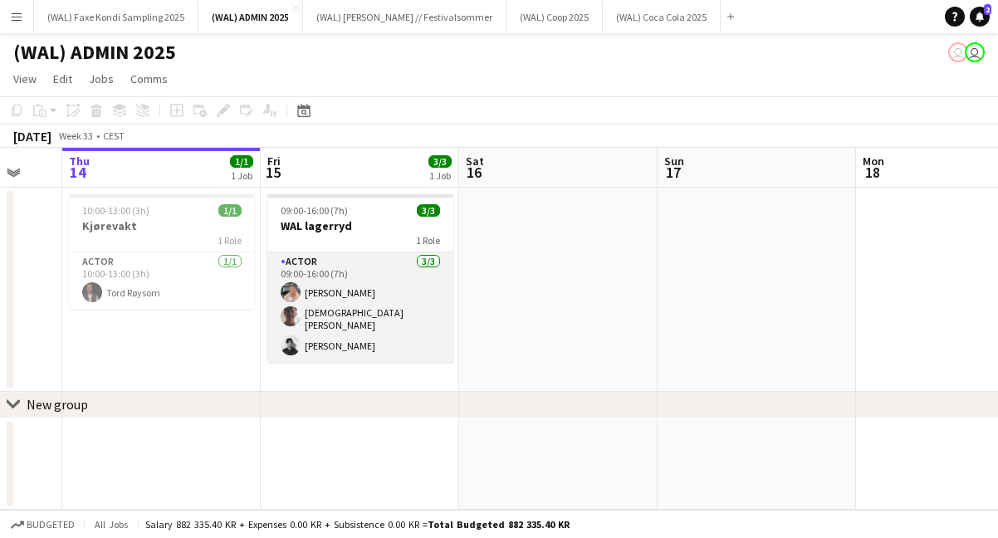
click at [321, 321] on app-card-role "Actor 3/3 09:00-16:00 (7h) Lise Lockwood Christian Tohje Nicolay Lenning" at bounding box center [360, 307] width 186 height 110
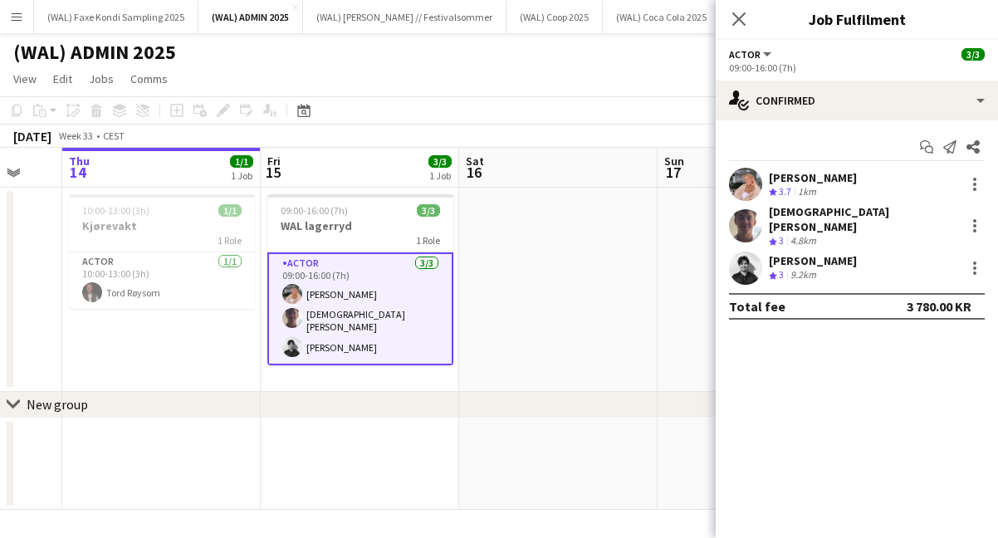
click at [744, 181] on app-user-avatar at bounding box center [745, 184] width 33 height 33
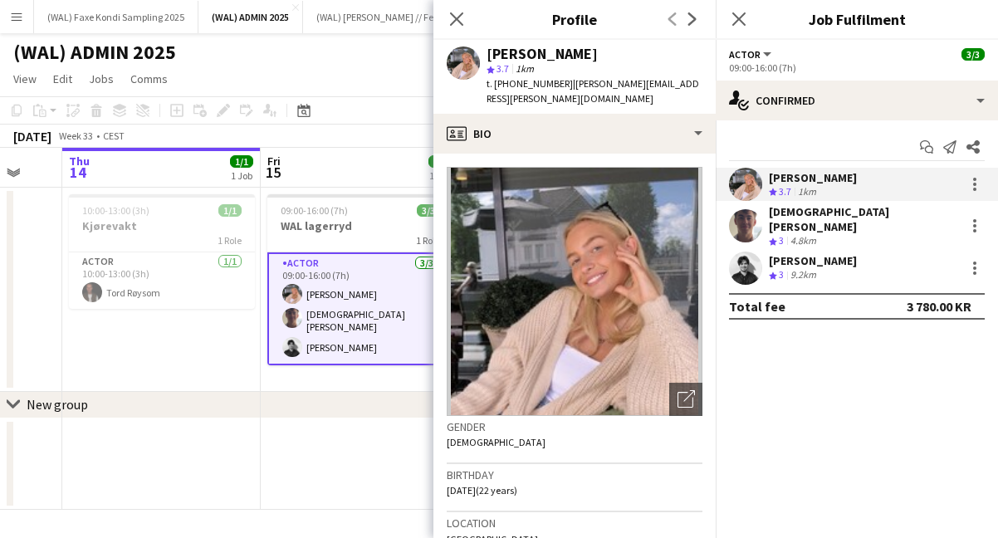
drag, startPoint x: 495, startPoint y: 85, endPoint x: 548, endPoint y: 87, distance: 53.2
click at [548, 87] on span "t. +4795793900" at bounding box center [529, 83] width 86 height 12
copy span "+4795793900"
